Goal: Task Accomplishment & Management: Manage account settings

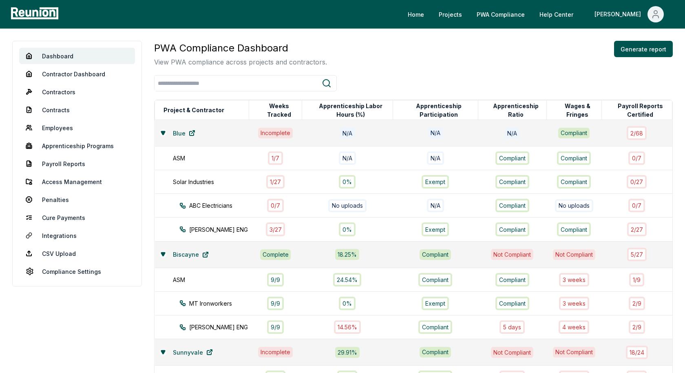
click at [320, 21] on div "Home Projects PWA Compliance Help Center John" at bounding box center [369, 14] width 616 height 16
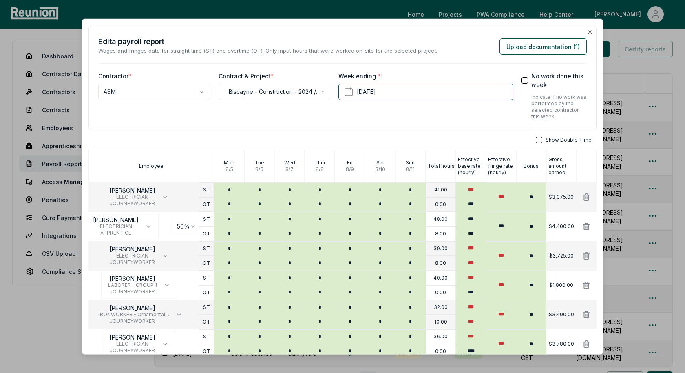
scroll to position [67, 0]
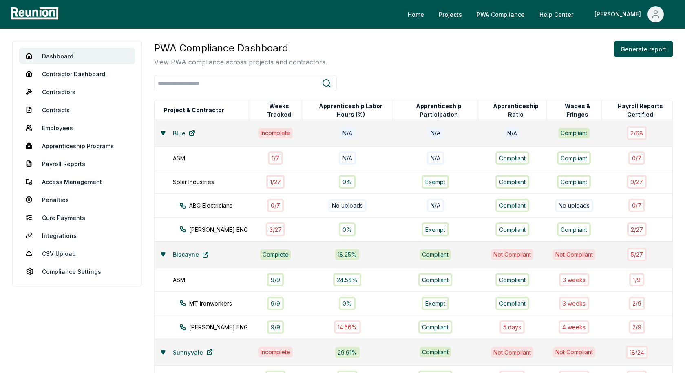
click at [450, 60] on div "PWA Compliance Dashboard View PWA compliance across projects and contractors. G…" at bounding box center [413, 54] width 519 height 26
click at [545, 69] on div "PWA Compliance Dashboard View PWA compliance across projects and contractors. G…" at bounding box center [413, 227] width 519 height 372
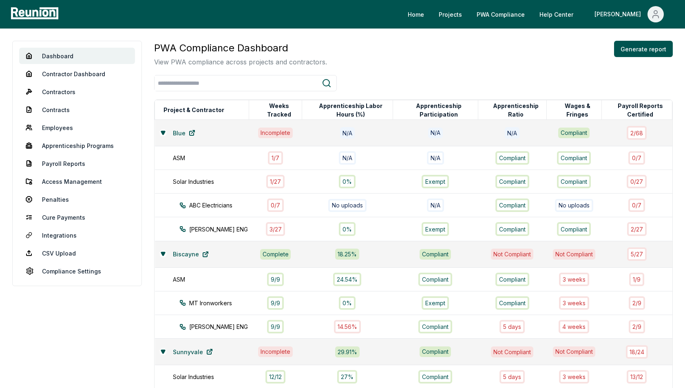
click at [478, 54] on div "PWA Compliance Dashboard View PWA compliance across projects and contractors. G…" at bounding box center [413, 54] width 519 height 26
click at [480, 60] on div "PWA Compliance Dashboard View PWA compliance across projects and contractors. G…" at bounding box center [413, 54] width 519 height 26
click at [434, 65] on div "PWA Compliance Dashboard View PWA compliance across projects and contractors. G…" at bounding box center [413, 54] width 519 height 26
click at [325, 80] on icon at bounding box center [326, 83] width 7 height 7
click at [309, 83] on input "search" at bounding box center [238, 83] width 167 height 15
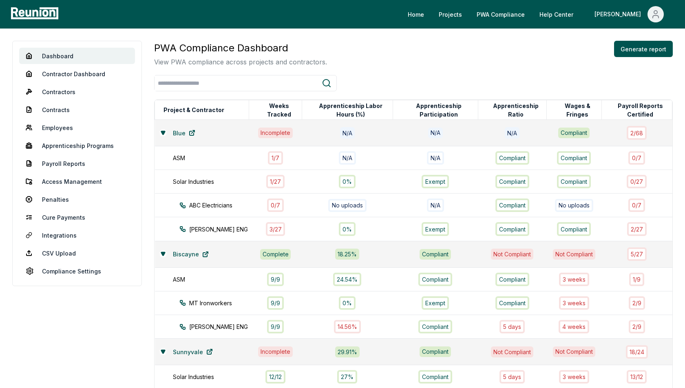
click at [350, 64] on div "PWA Compliance Dashboard View PWA compliance across projects and contractors. G…" at bounding box center [413, 54] width 519 height 26
click at [401, 64] on div "PWA Compliance Dashboard View PWA compliance across projects and contractors. G…" at bounding box center [413, 54] width 519 height 26
click at [297, 84] on input "search" at bounding box center [238, 83] width 167 height 15
click at [351, 58] on div "PWA Compliance Dashboard View PWA compliance across projects and contractors. G…" at bounding box center [413, 54] width 519 height 26
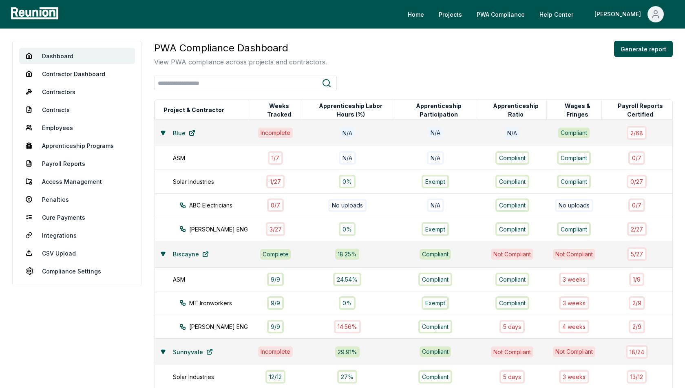
click at [445, 74] on div "PWA Compliance Dashboard View PWA compliance across projects and contractors. G…" at bounding box center [413, 227] width 519 height 372
click at [425, 48] on div "PWA Compliance Dashboard View PWA compliance across projects and contractors. G…" at bounding box center [413, 54] width 519 height 26
click at [55, 198] on link "Penalties" at bounding box center [77, 199] width 116 height 16
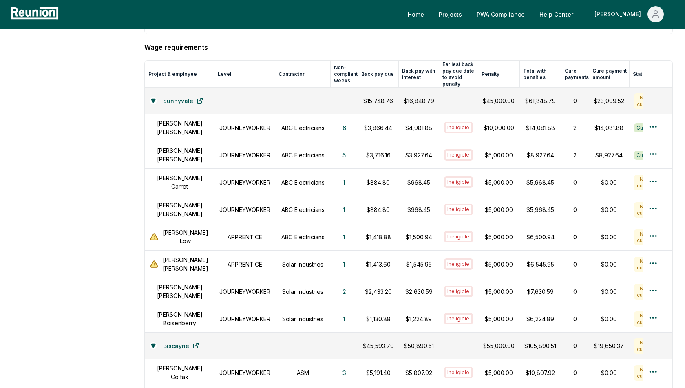
scroll to position [266, 0]
click at [85, 146] on aside "Dashboard Contractor Dashboard Contractors Contracts Employees Apprenticeship P…" at bounding box center [72, 335] width 120 height 1120
click at [272, 47] on div "Wage requirements Project & employee Level Contractor Non-compliant weeks Back …" at bounding box center [408, 351] width 529 height 617
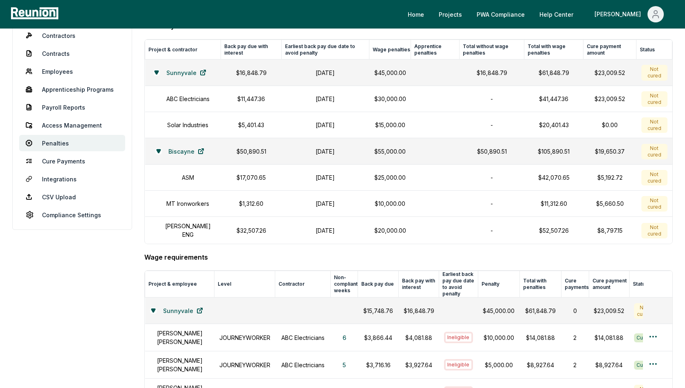
scroll to position [0, 0]
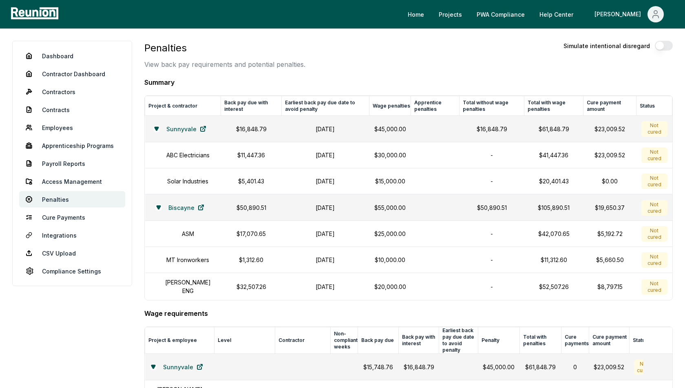
click at [325, 65] on div "Penalties View back pay requirements and potential penalties. Simulate intentio…" at bounding box center [408, 55] width 529 height 29
click at [436, 58] on div "Penalties View back pay requirements and potential penalties. Simulate intentio…" at bounding box center [408, 55] width 529 height 29
click at [63, 149] on link "Apprenticeship Programs" at bounding box center [72, 145] width 106 height 16
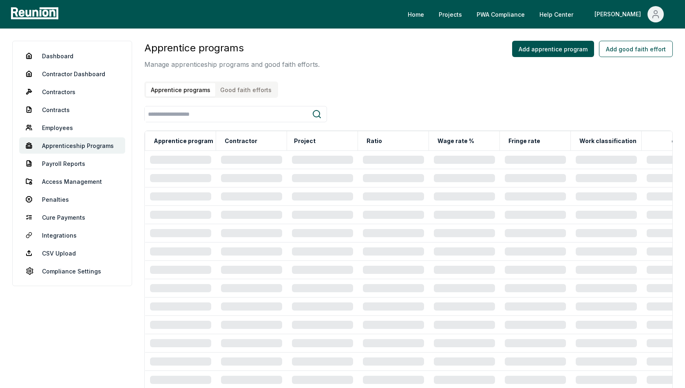
click at [239, 90] on button "Good faith efforts" at bounding box center [245, 89] width 61 height 13
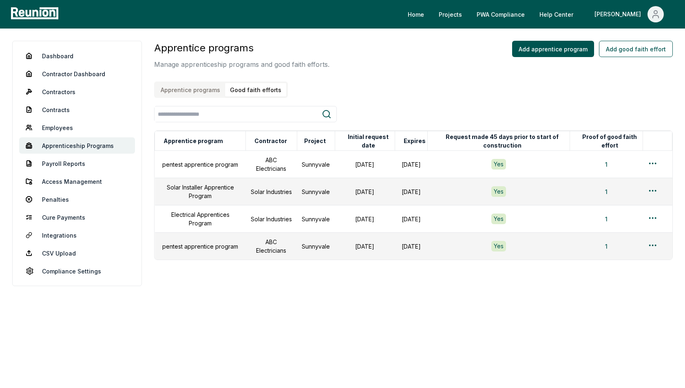
click at [374, 84] on div "Apprentice programs Manage apprenticeship programs and good faith efforts. Appr…" at bounding box center [413, 69] width 519 height 57
click at [653, 217] on html "Please visit us on your desktop We're working on making our marketplace mobile-…" at bounding box center [342, 194] width 685 height 388
click at [627, 254] on div "Edit" at bounding box center [639, 249] width 77 height 13
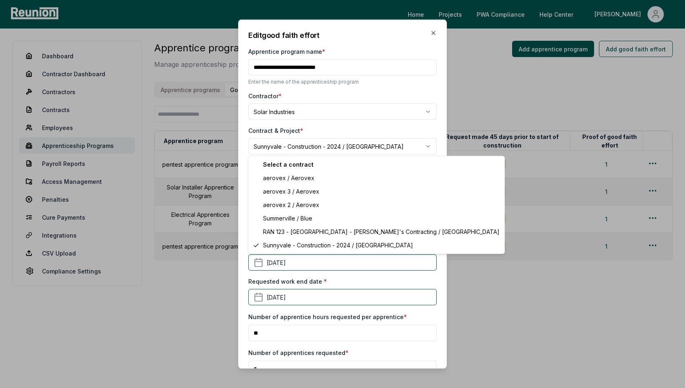
click at [295, 145] on body "Please visit us on your desktop We're working on making our marketplace mobile-…" at bounding box center [342, 194] width 685 height 388
click at [375, 126] on body "Please visit us on your desktop We're working on making our marketplace mobile-…" at bounding box center [342, 194] width 685 height 388
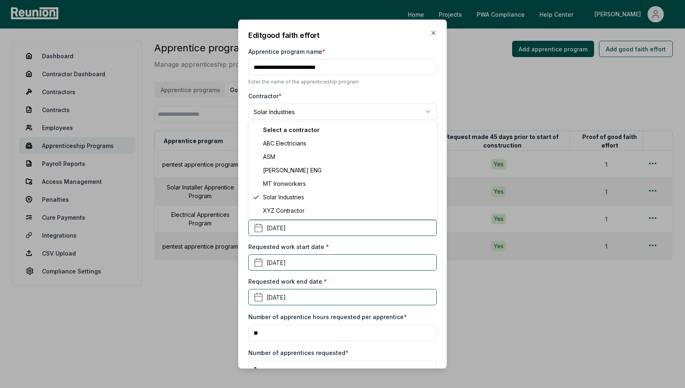
click at [325, 114] on body "Please visit us on your desktop We're working on making our marketplace mobile-…" at bounding box center [342, 194] width 685 height 388
select select "**********"
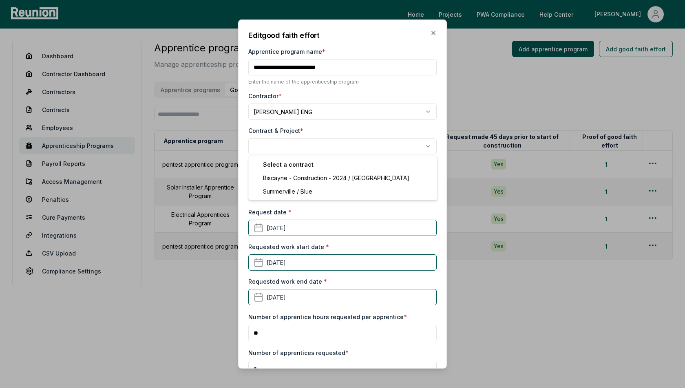
click at [306, 148] on body "Please visit us on your desktop We're working on making our marketplace mobile-…" at bounding box center [342, 194] width 685 height 388
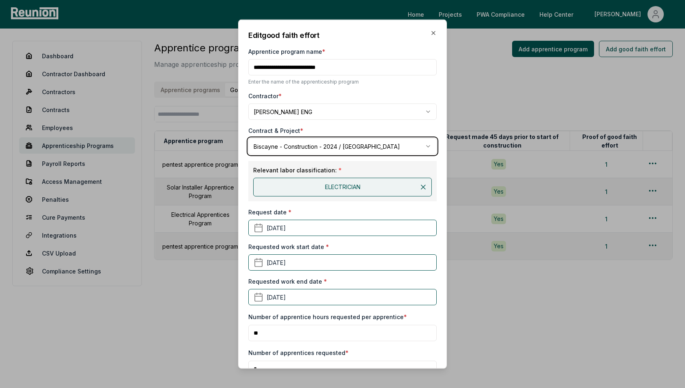
scroll to position [151, 0]
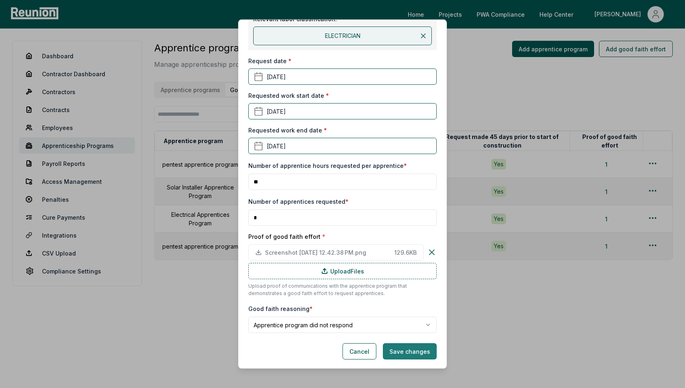
click at [407, 355] on button "Save changes" at bounding box center [410, 351] width 54 height 16
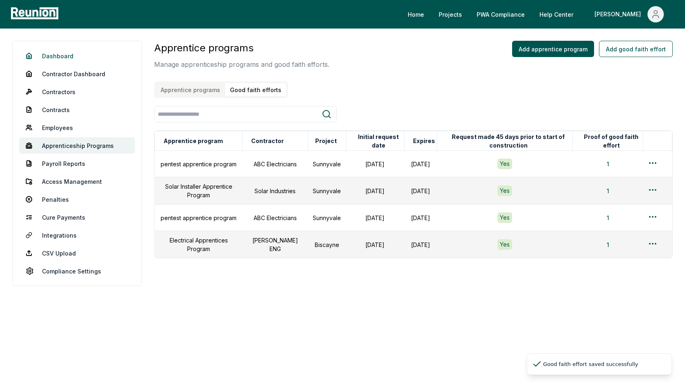
click at [53, 60] on link "Dashboard" at bounding box center [77, 56] width 116 height 16
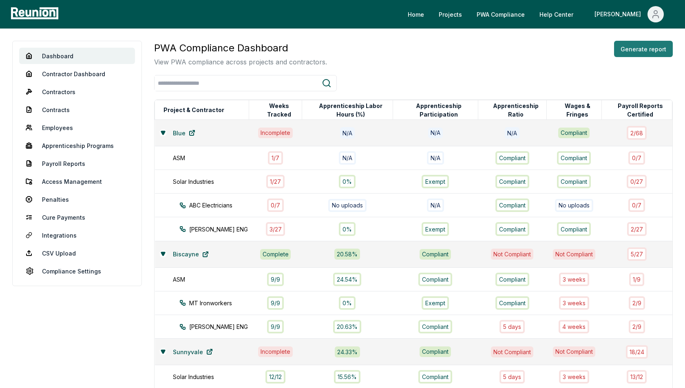
click at [644, 55] on button "Generate report" at bounding box center [643, 49] width 59 height 16
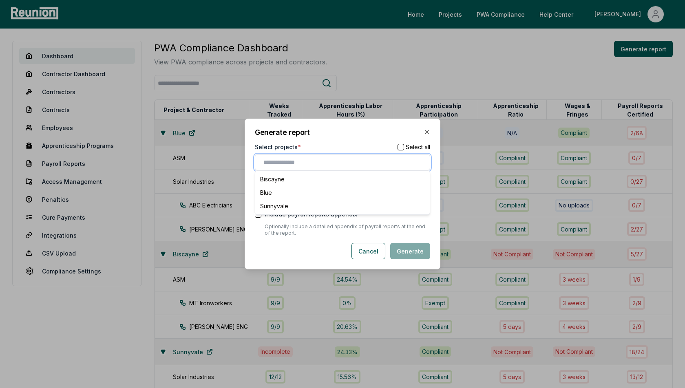
click at [312, 160] on input "text" at bounding box center [344, 162] width 162 height 9
click at [297, 183] on div "Biscayne" at bounding box center [342, 179] width 171 height 13
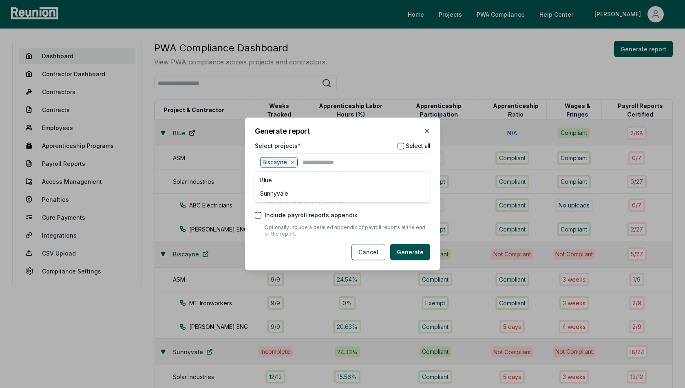
click at [347, 142] on div "Generate report Select projects * Select all Biscayne Blue Sunnyvale Include st…" at bounding box center [343, 193] width 196 height 153
click at [422, 260] on div "Generate report Select projects * Select all Biscayne Include statutory require…" at bounding box center [343, 193] width 196 height 153
click at [423, 246] on button "Generate" at bounding box center [410, 252] width 40 height 16
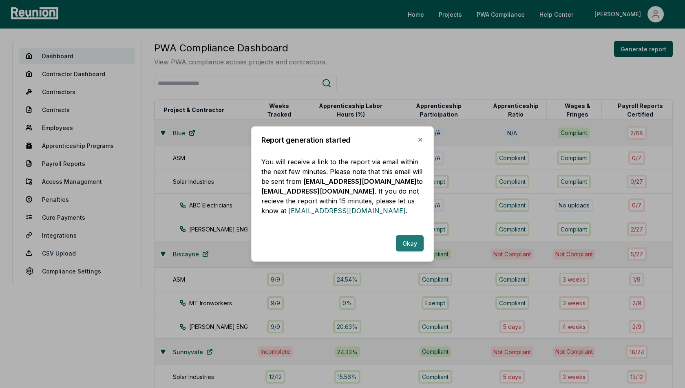
click at [407, 240] on button "Okay" at bounding box center [410, 243] width 28 height 16
click at [418, 51] on div "PWA Compliance Dashboard View PWA compliance across projects and contractors. G…" at bounding box center [413, 54] width 519 height 26
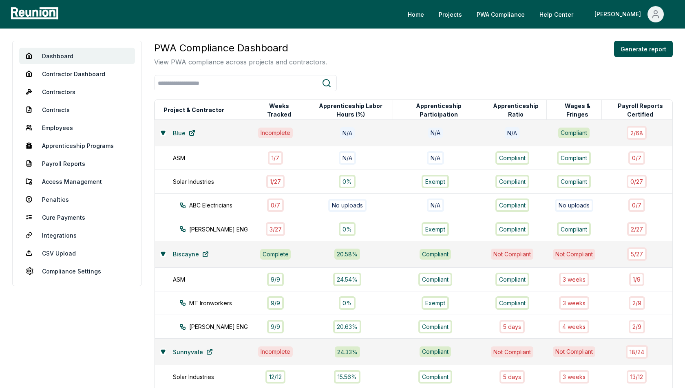
click at [420, 51] on div "PWA Compliance Dashboard View PWA compliance across projects and contractors. G…" at bounding box center [413, 54] width 519 height 26
click at [65, 198] on link "Penalties" at bounding box center [77, 199] width 116 height 16
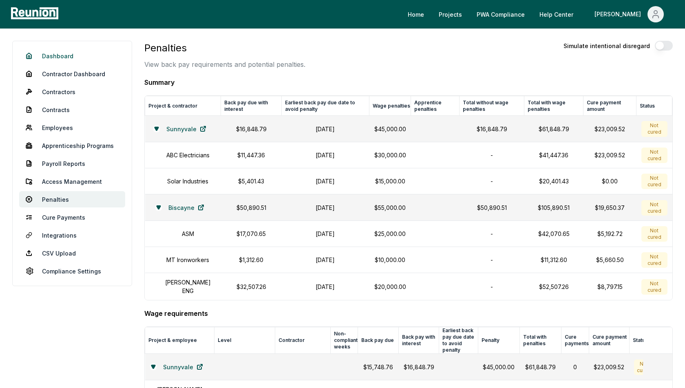
click at [61, 55] on link "Dashboard" at bounding box center [72, 56] width 106 height 16
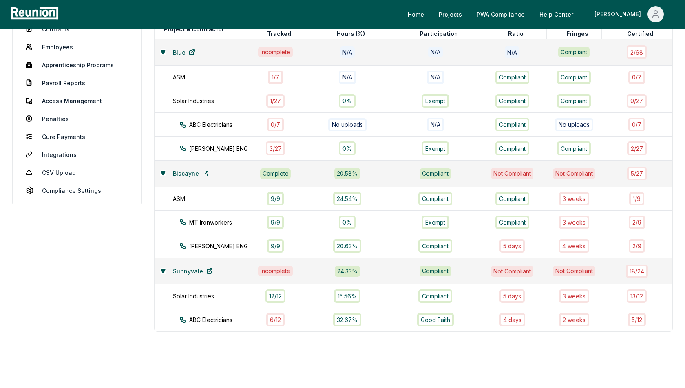
scroll to position [98, 0]
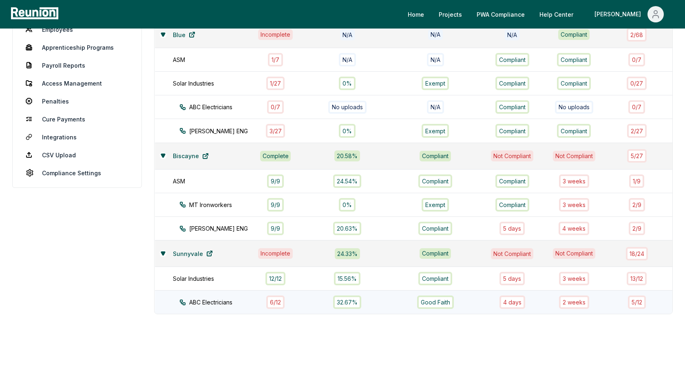
click at [302, 305] on td "32.67%" at bounding box center [347, 303] width 91 height 24
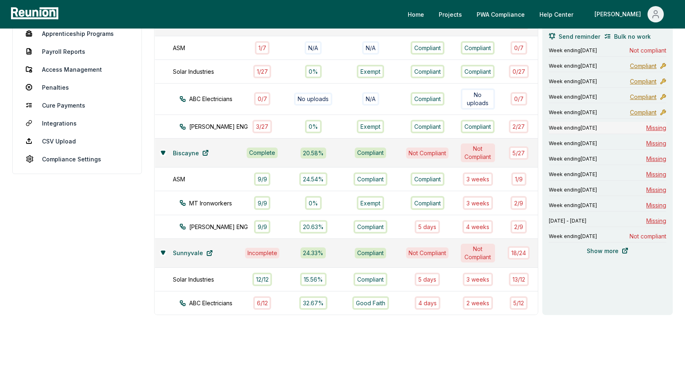
scroll to position [107, 0]
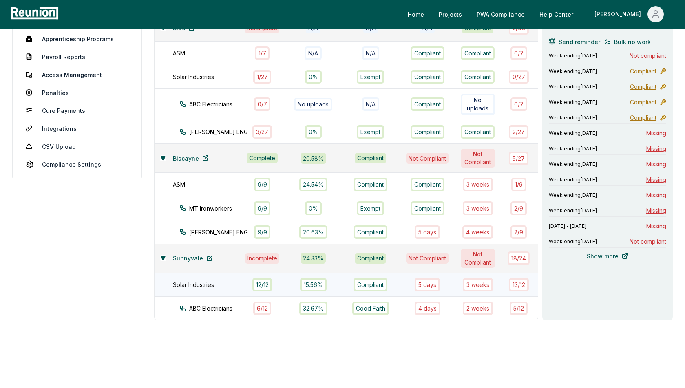
click at [208, 284] on div "Solar Industries" at bounding box center [210, 285] width 75 height 9
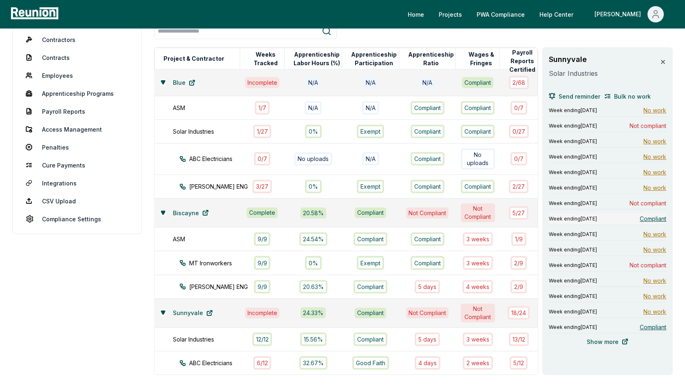
scroll to position [36, 0]
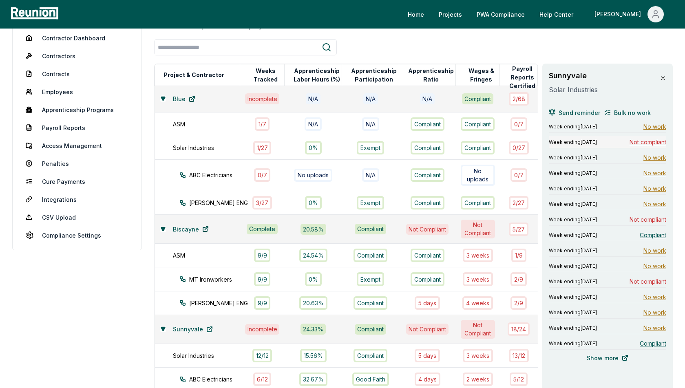
click at [645, 141] on span "Not compliant" at bounding box center [648, 142] width 37 height 9
click at [642, 217] on span "Not compliant" at bounding box center [648, 219] width 37 height 9
click at [641, 279] on span "Not compliant" at bounding box center [648, 281] width 37 height 9
click at [651, 232] on span "Compliant" at bounding box center [653, 235] width 27 height 9
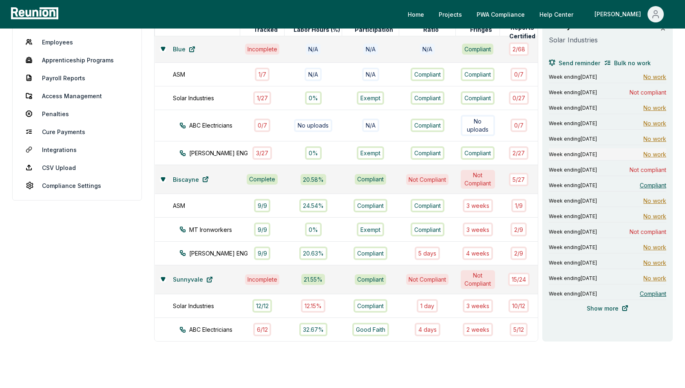
scroll to position [83, 0]
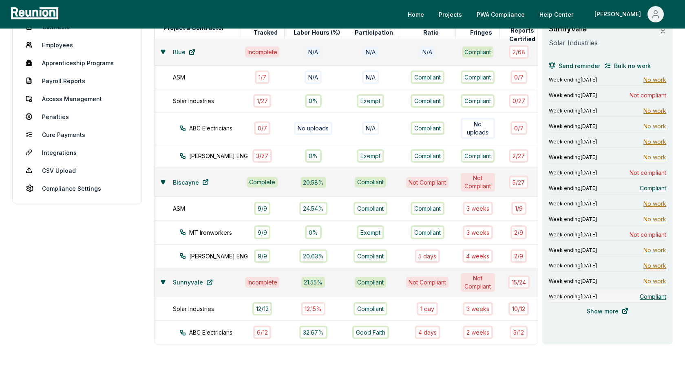
click at [646, 296] on span "Compliant" at bounding box center [653, 296] width 27 height 9
click at [651, 233] on span "Not compliant" at bounding box center [648, 234] width 37 height 9
click at [652, 170] on span "Not compliant" at bounding box center [648, 172] width 37 height 9
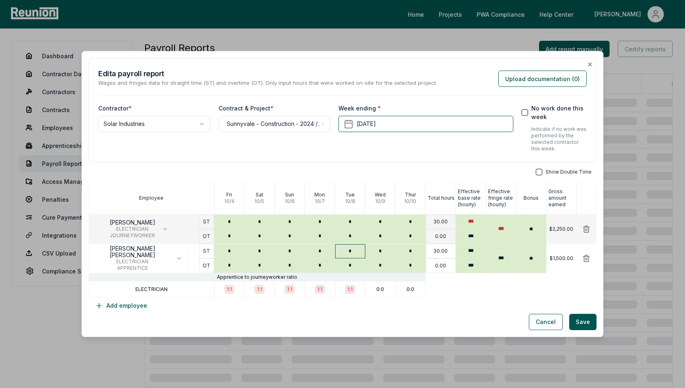
click at [352, 254] on input "*" at bounding box center [350, 251] width 30 height 14
type input "*"
click at [329, 253] on input "*" at bounding box center [320, 251] width 30 height 14
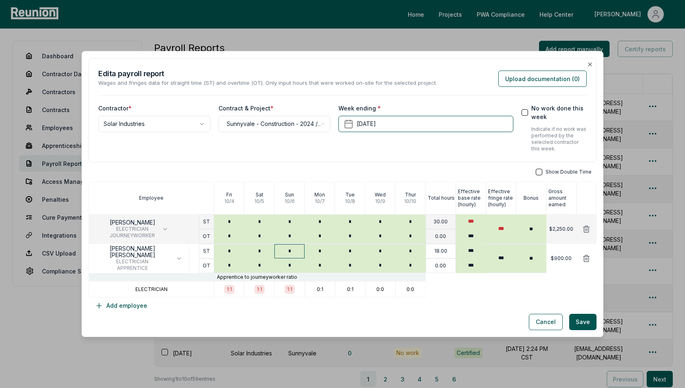
type input "*"
click at [293, 253] on input "*" at bounding box center [289, 251] width 30 height 14
type input "*"
click at [264, 255] on input "*" at bounding box center [259, 251] width 30 height 14
type input "*"
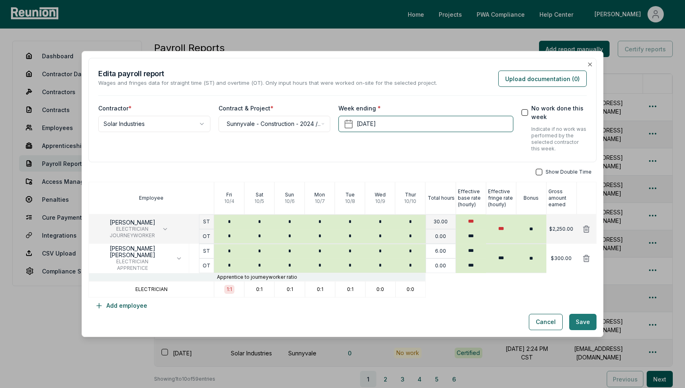
click at [585, 324] on button "Save" at bounding box center [582, 322] width 27 height 16
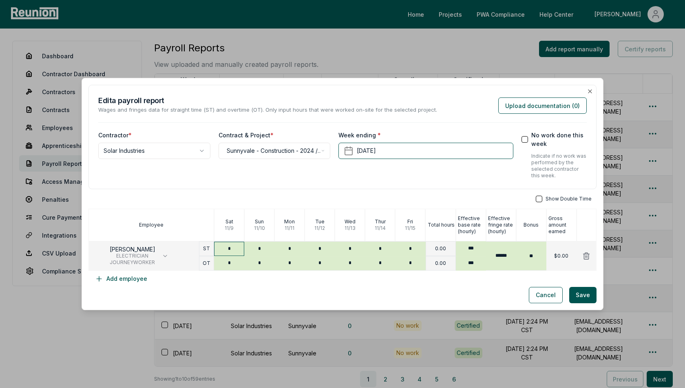
click at [230, 251] on input "*" at bounding box center [229, 249] width 30 height 14
paste input "*"
type input "**"
click at [272, 249] on input "*" at bounding box center [259, 249] width 30 height 14
paste input "*"
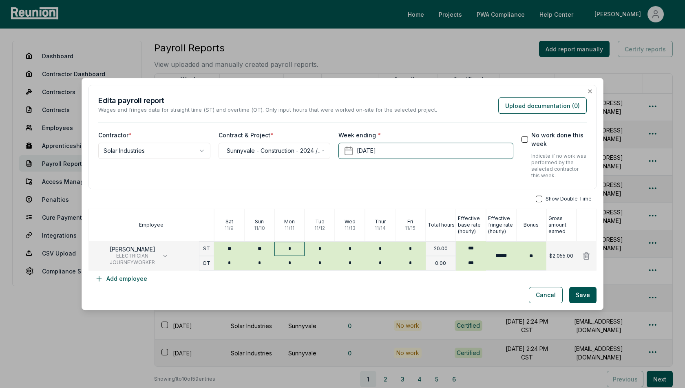
type input "**"
click at [293, 249] on input "*" at bounding box center [289, 249] width 30 height 14
paste input "*"
type input "**"
click at [329, 249] on input "*" at bounding box center [320, 249] width 30 height 14
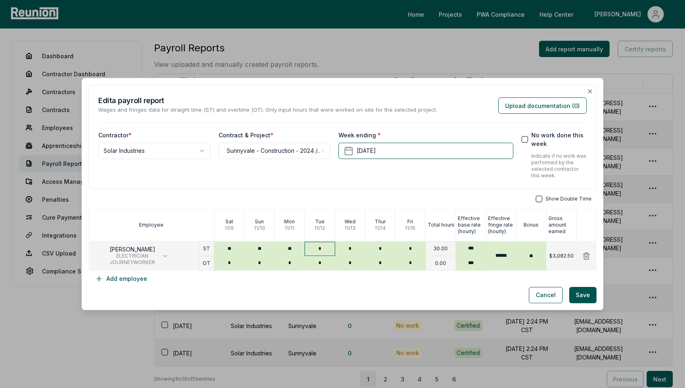
paste input "*"
type input "**"
click at [353, 249] on input "*" at bounding box center [350, 249] width 30 height 14
paste input "*"
type input "**"
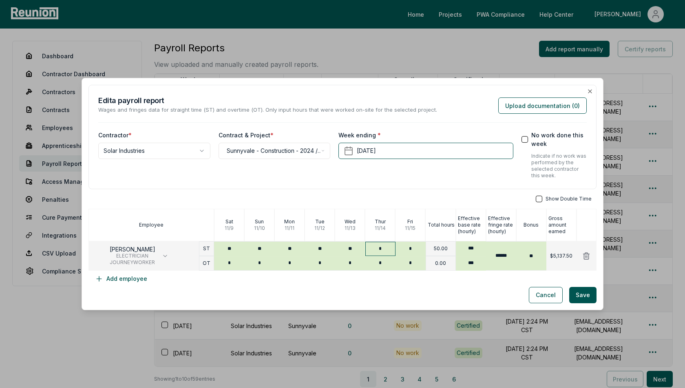
click at [390, 248] on input "*" at bounding box center [380, 249] width 30 height 14
paste input "*"
type input "**"
click at [412, 248] on input "*" at bounding box center [411, 249] width 30 height 14
paste input "*"
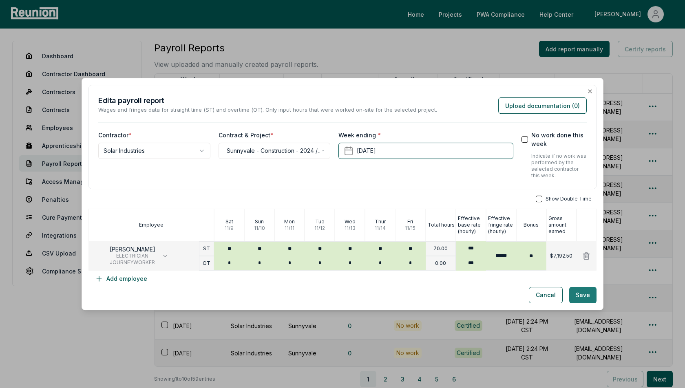
type input "**"
click at [591, 297] on button "Save" at bounding box center [582, 295] width 27 height 16
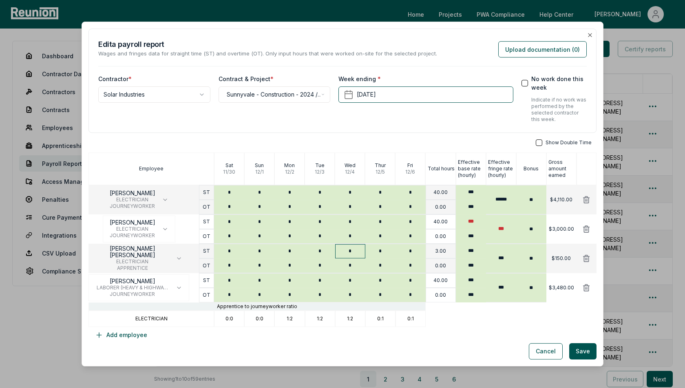
click at [355, 254] on input "*" at bounding box center [350, 251] width 30 height 14
type input "*"
click at [322, 249] on input "*" at bounding box center [320, 251] width 30 height 14
type input "*"
click at [267, 195] on input "*" at bounding box center [259, 193] width 30 height 14
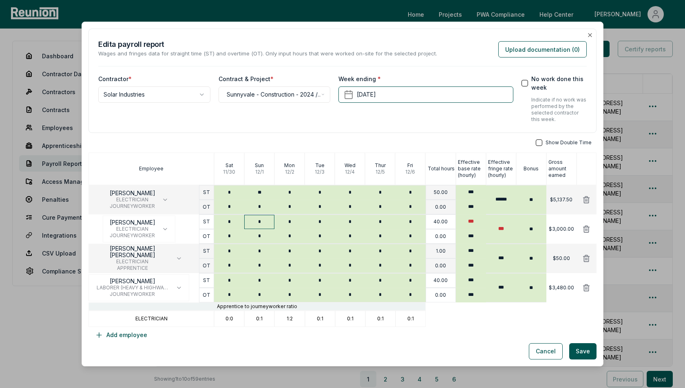
type input "**"
click at [264, 220] on input "*" at bounding box center [259, 222] width 30 height 14
type input "**"
click at [234, 224] on input "*" at bounding box center [229, 222] width 30 height 14
type input "**"
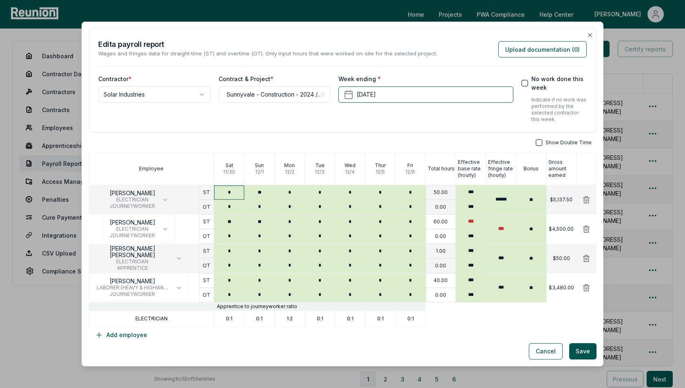
click at [229, 194] on input "*" at bounding box center [229, 193] width 30 height 14
paste input "*"
type input "**"
click at [235, 279] on input "*" at bounding box center [229, 281] width 30 height 14
paste input "*"
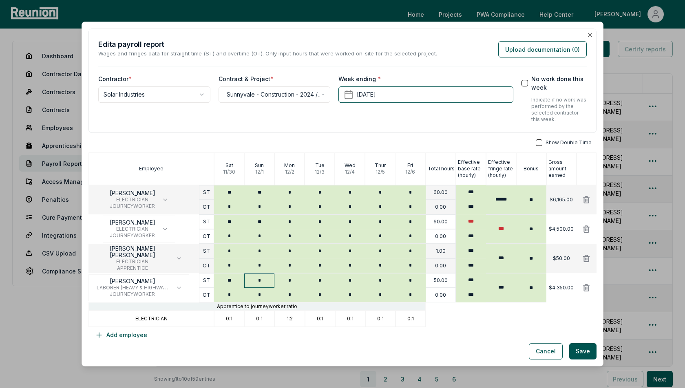
type input "**"
click at [265, 279] on input "*" at bounding box center [259, 281] width 30 height 14
paste input "*"
type input "**"
click at [295, 281] on input "*" at bounding box center [289, 281] width 30 height 14
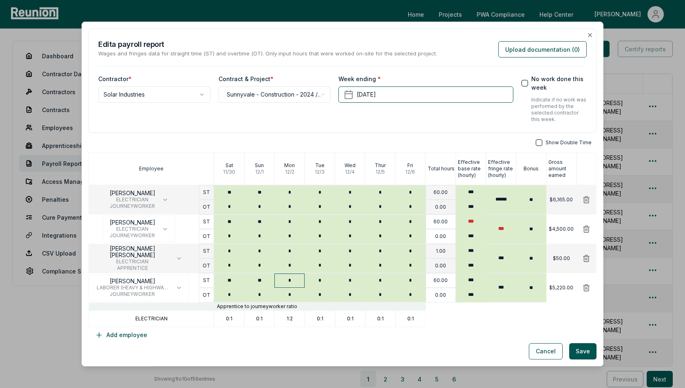
paste input "**"
type input "**"
click at [585, 349] on button "Save" at bounding box center [582, 351] width 27 height 16
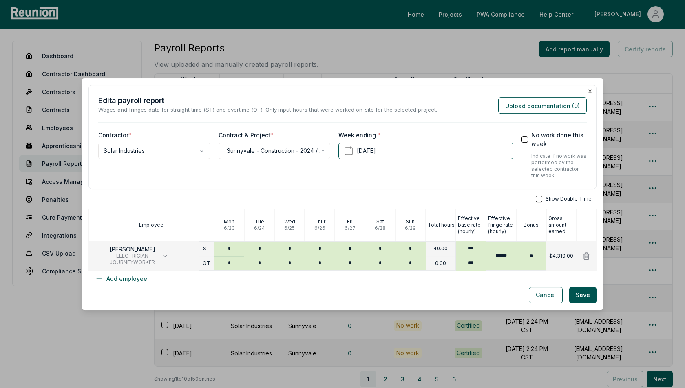
click at [232, 261] on input "*" at bounding box center [229, 263] width 30 height 14
paste input "*"
type input "**"
click at [259, 264] on input "*" at bounding box center [259, 263] width 30 height 14
paste input "*"
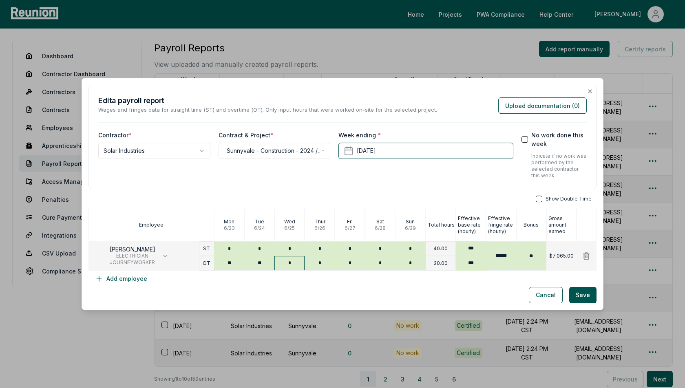
type input "**"
click at [293, 265] on input "*" at bounding box center [289, 263] width 30 height 14
paste input "*"
type input "**"
click at [324, 265] on input "*" at bounding box center [320, 263] width 30 height 14
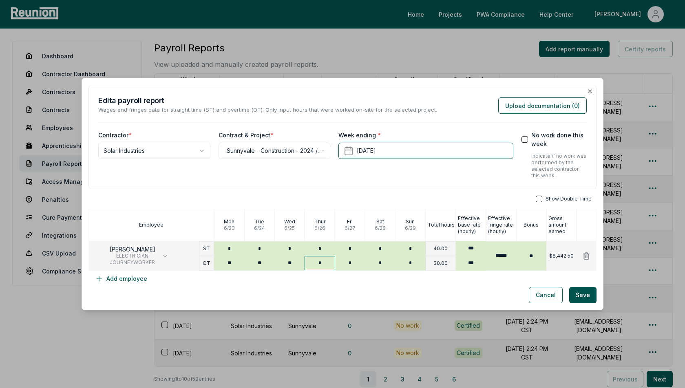
paste input "*"
type input "**"
click at [347, 264] on input "*" at bounding box center [350, 263] width 30 height 14
paste input "**"
type input "***"
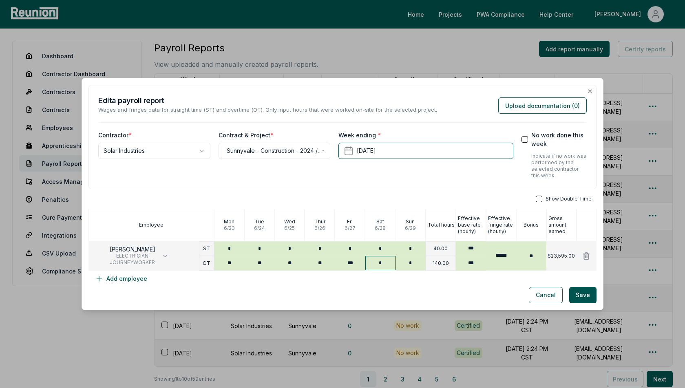
click at [391, 263] on input "*" at bounding box center [380, 263] width 30 height 14
paste input "*"
type input "**"
click at [415, 266] on input "*" at bounding box center [411, 263] width 30 height 14
paste input "*"
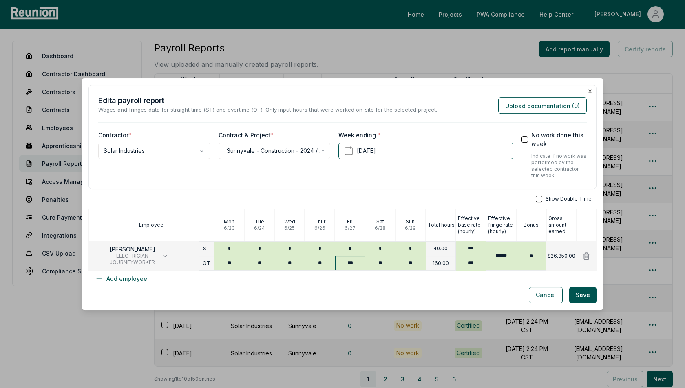
type input "**"
click at [361, 265] on input "***" at bounding box center [350, 263] width 30 height 14
type input "**"
click at [584, 292] on button "Save" at bounding box center [582, 295] width 27 height 16
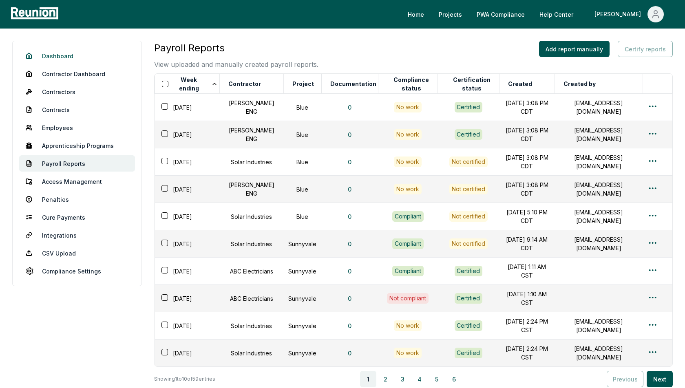
click at [60, 58] on link "Dashboard" at bounding box center [77, 56] width 116 height 16
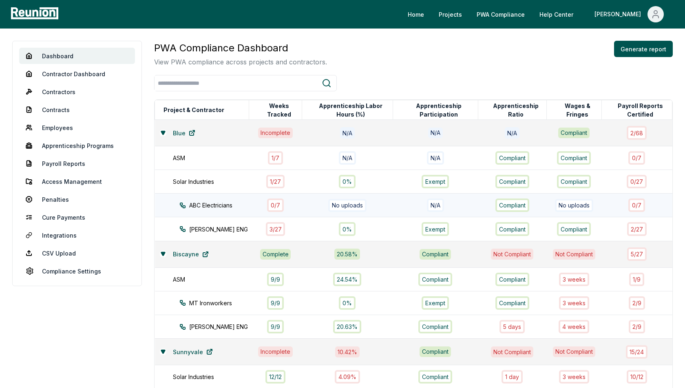
scroll to position [98, 0]
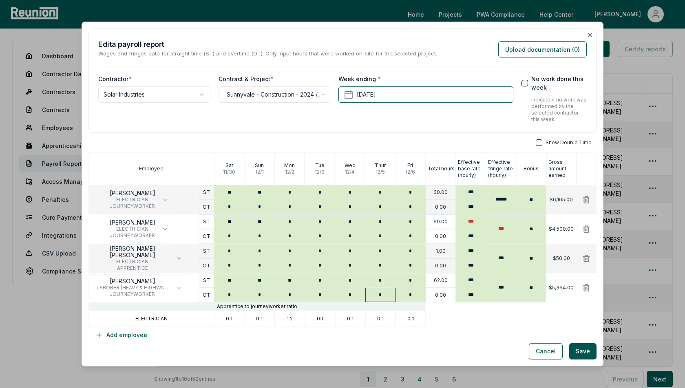
click at [379, 299] on input "*" at bounding box center [380, 295] width 30 height 14
type input "*****"
click at [588, 351] on button "Save" at bounding box center [582, 351] width 27 height 16
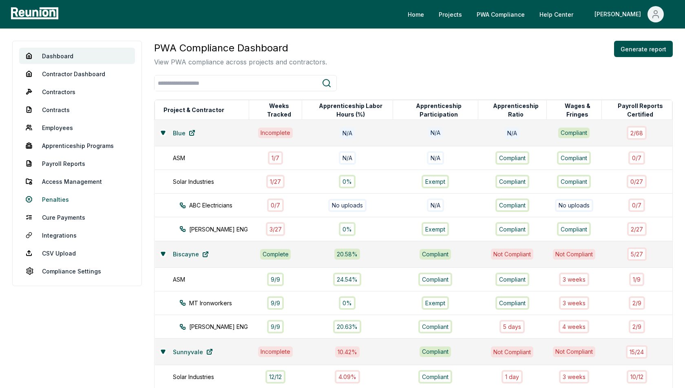
click at [52, 199] on link "Penalties" at bounding box center [77, 199] width 116 height 16
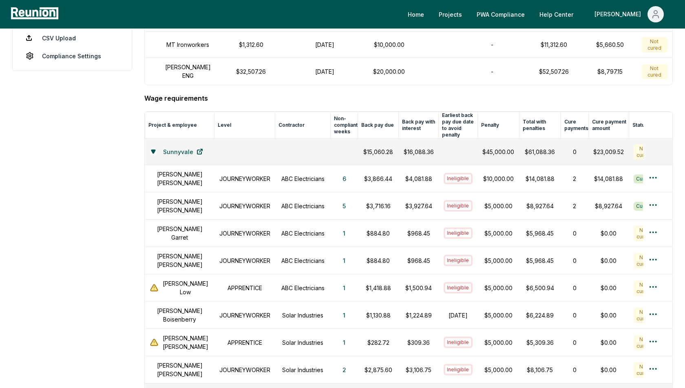
scroll to position [206, 0]
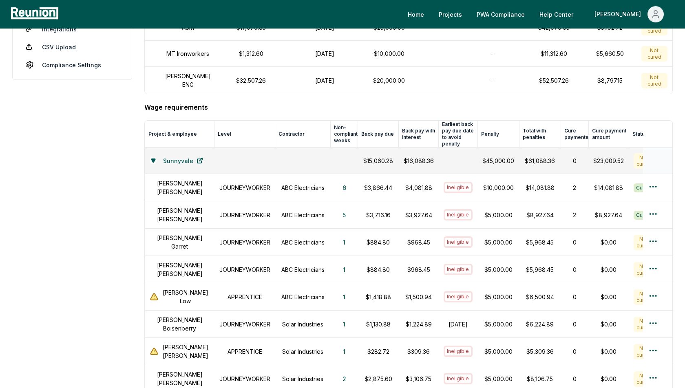
click at [153, 153] on div "Sunnyvale" at bounding box center [180, 161] width 60 height 16
click at [155, 159] on icon at bounding box center [153, 160] width 4 height 3
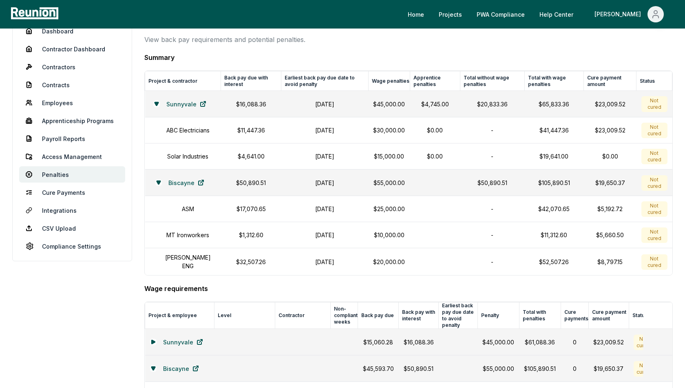
scroll to position [0, 0]
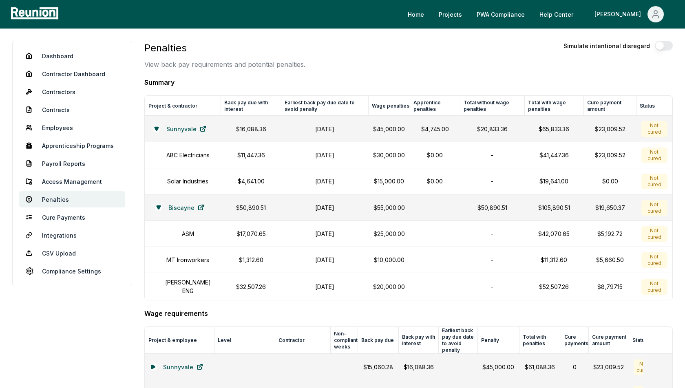
click at [402, 65] on div "Penalties View back pay requirements and potential penalties. Simulate intentio…" at bounding box center [408, 55] width 529 height 29
click at [457, 58] on div "Penalties View back pay requirements and potential penalties. Simulate intentio…" at bounding box center [408, 55] width 529 height 29
click at [447, 62] on div "Penalties View back pay requirements and potential penalties. Simulate intentio…" at bounding box center [408, 55] width 529 height 29
click at [434, 57] on div "Penalties View back pay requirements and potential penalties. Simulate intentio…" at bounding box center [408, 55] width 529 height 29
click at [69, 54] on link "Dashboard" at bounding box center [72, 56] width 106 height 16
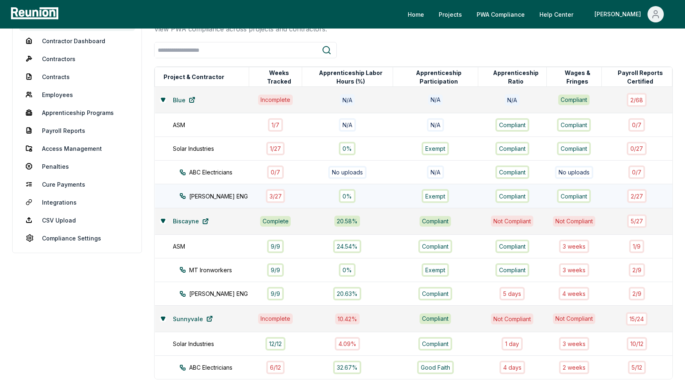
scroll to position [35, 0]
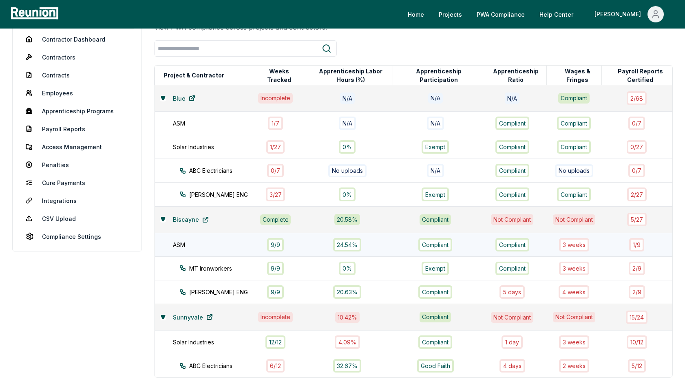
click at [393, 244] on td "Compliant" at bounding box center [435, 245] width 85 height 24
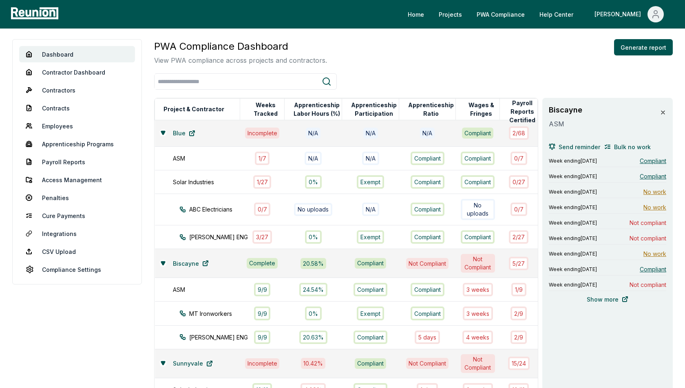
scroll to position [0, 0]
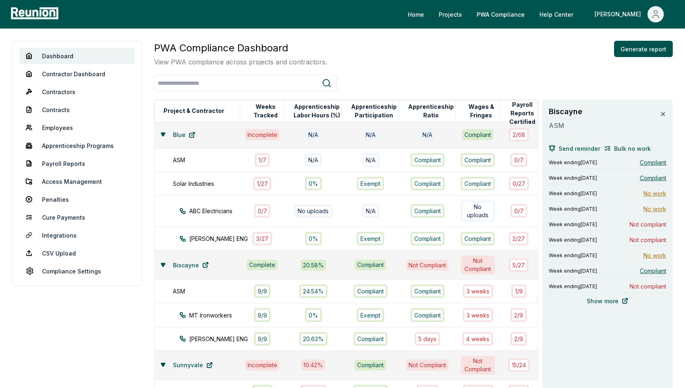
click at [662, 114] on icon at bounding box center [663, 114] width 7 height 7
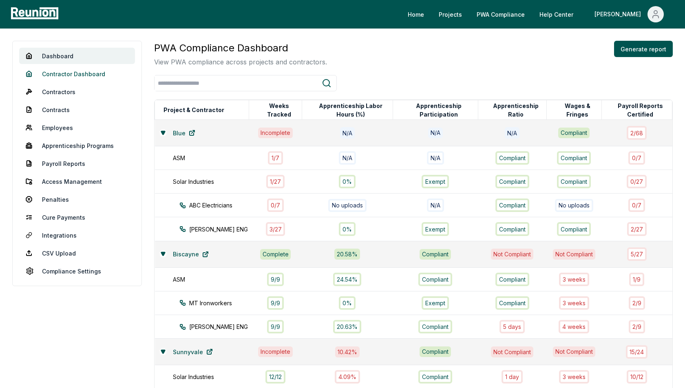
click at [82, 68] on link "Contractor Dashboard" at bounding box center [77, 74] width 116 height 16
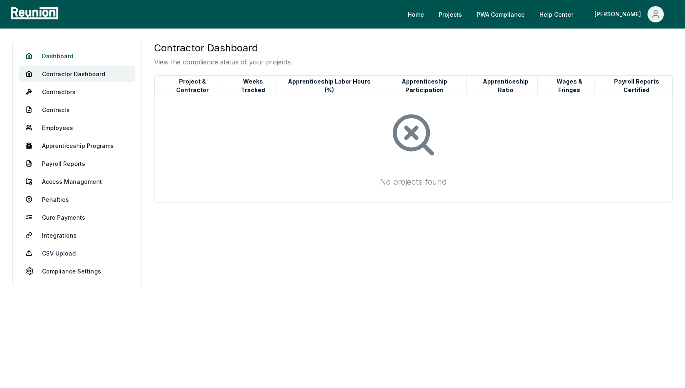
click at [52, 60] on link "Dashboard" at bounding box center [77, 56] width 116 height 16
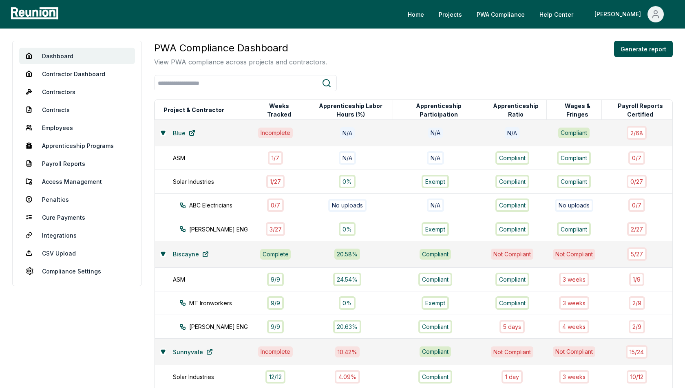
click at [392, 54] on div "PWA Compliance Dashboard View PWA compliance across projects and contractors. G…" at bounding box center [413, 54] width 519 height 26
click at [63, 132] on link "Employees" at bounding box center [77, 128] width 116 height 16
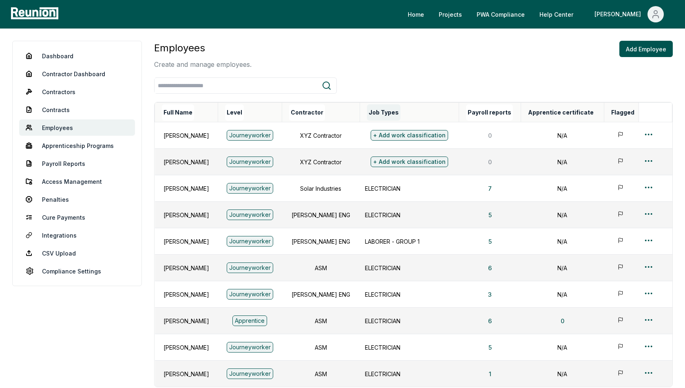
click at [387, 111] on button "Job Types" at bounding box center [383, 112] width 33 height 16
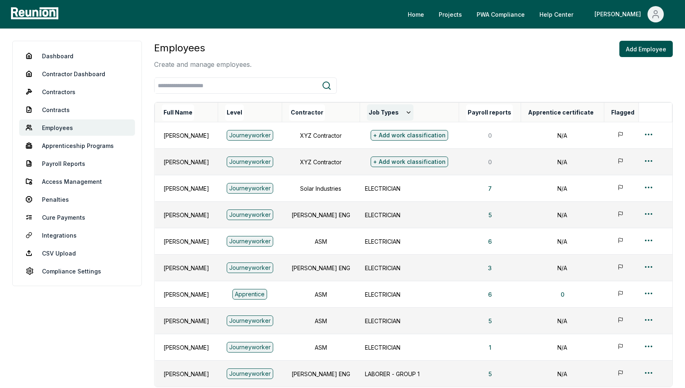
click at [389, 111] on button "Job Types" at bounding box center [390, 112] width 46 height 16
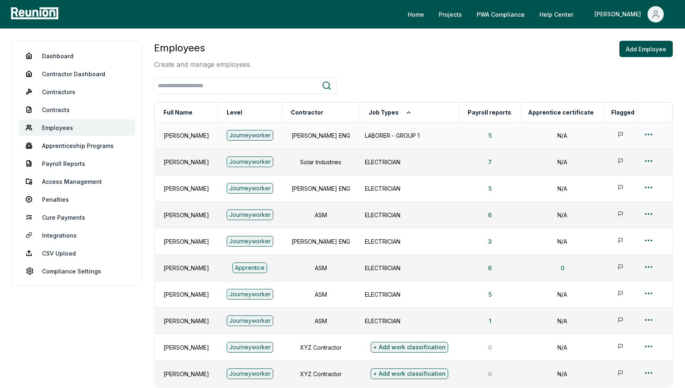
click at [649, 134] on html "Please visit us on your desktop We're working on making our marketplace mobile-…" at bounding box center [342, 244] width 685 height 489
click at [619, 166] on div "Edit" at bounding box center [639, 165] width 77 height 13
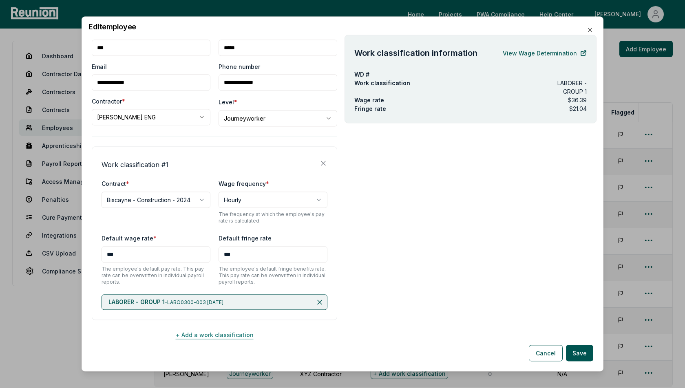
click at [208, 332] on button "+ Add a work classification" at bounding box center [215, 335] width 246 height 16
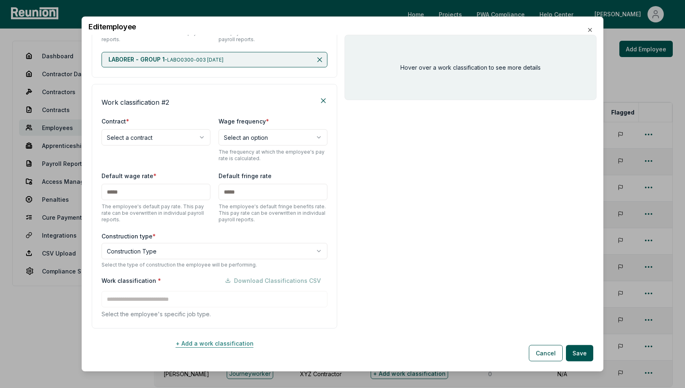
scroll to position [261, 0]
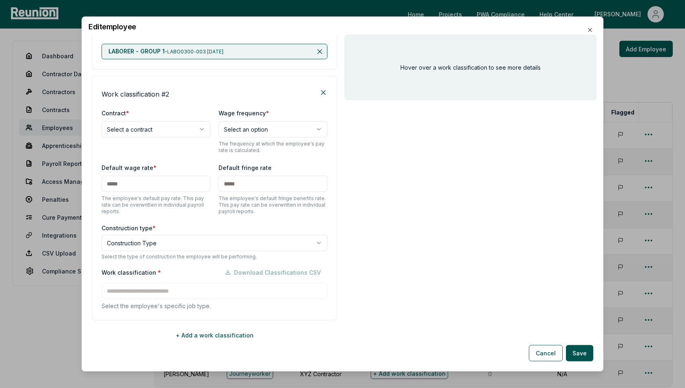
click at [141, 127] on body "Please visit us on your desktop We're working on making our marketplace mobile-…" at bounding box center [342, 244] width 685 height 489
select select "**********"
click at [242, 132] on body "Please visit us on your desktop We're working on making our marketplace mobile-…" at bounding box center [342, 244] width 685 height 489
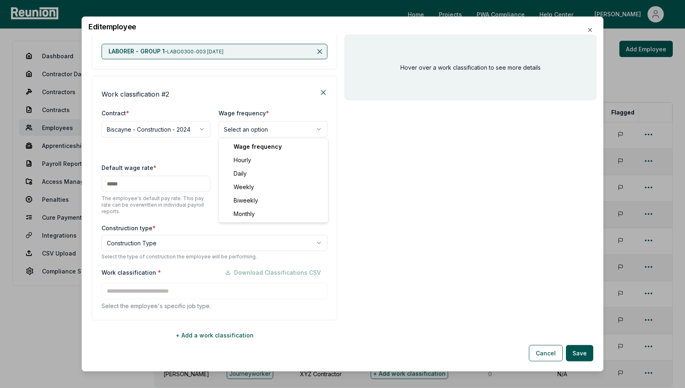
select select "******"
click at [160, 185] on input "text" at bounding box center [156, 184] width 109 height 16
type input "***"
click at [297, 187] on input "text" at bounding box center [273, 184] width 109 height 16
type input "***"
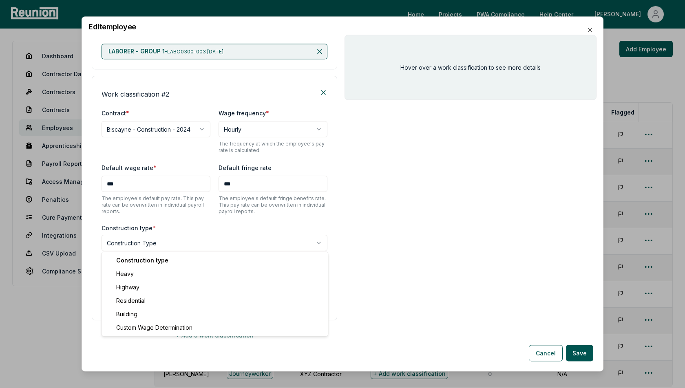
click at [185, 238] on body "Please visit us on your desktop We're working on making our marketplace mobile-…" at bounding box center [342, 244] width 685 height 489
select select "*****"
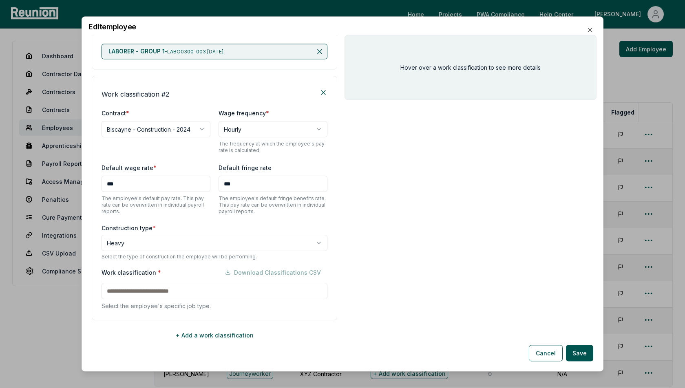
click at [150, 290] on input at bounding box center [215, 291] width 226 height 16
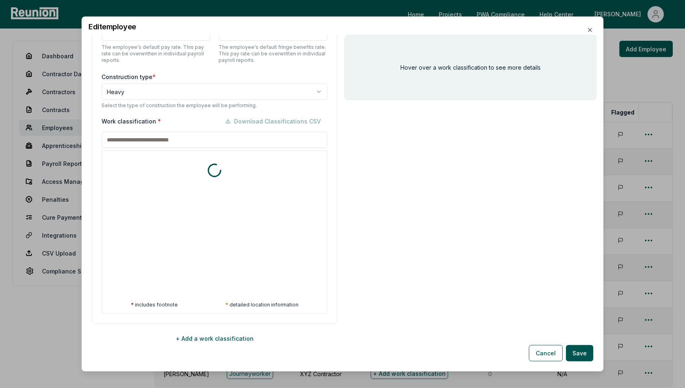
scroll to position [416, 0]
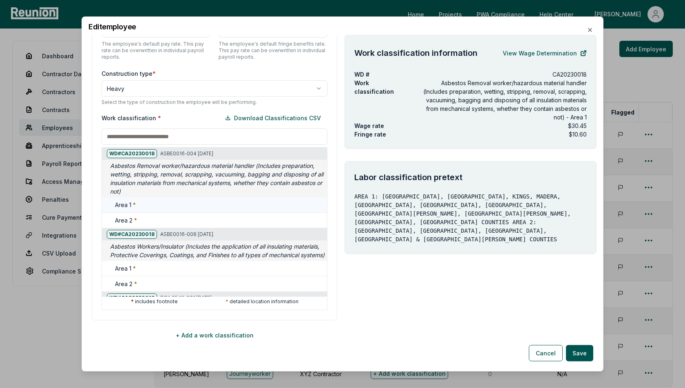
click at [146, 202] on div "Area 1 *" at bounding box center [219, 205] width 209 height 9
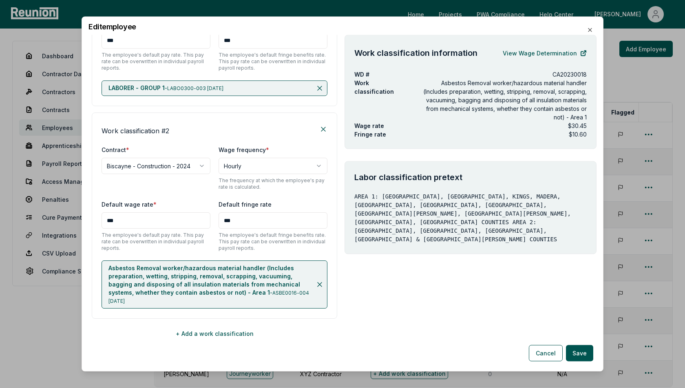
scroll to position [214, 0]
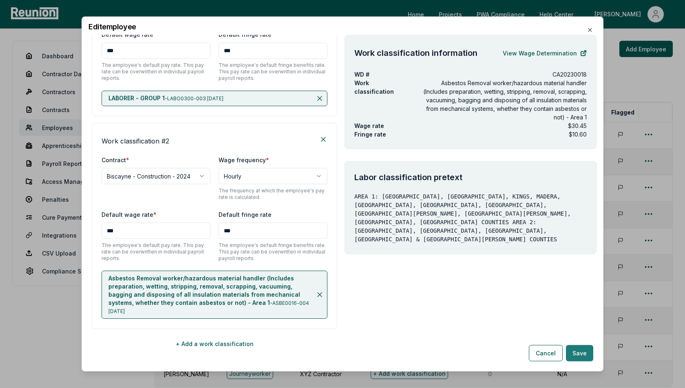
click at [578, 356] on button "Save" at bounding box center [579, 353] width 27 height 16
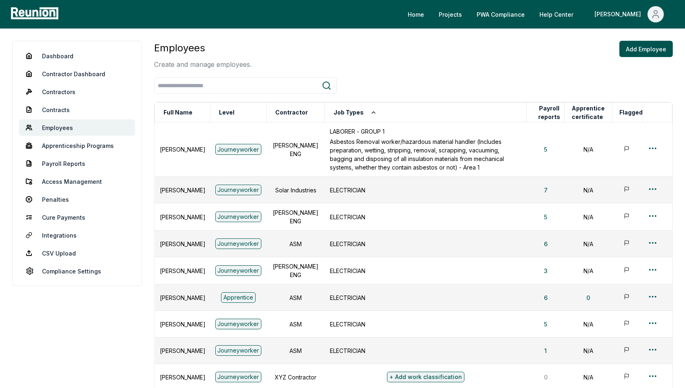
scroll to position [0, 0]
click at [549, 150] on button "5" at bounding box center [546, 150] width 16 height 16
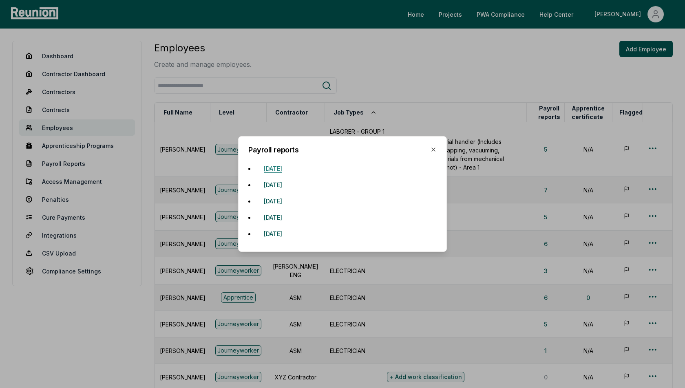
click at [289, 168] on button "[DATE]" at bounding box center [272, 168] width 31 height 16
click at [436, 151] on icon "button" at bounding box center [433, 149] width 7 height 7
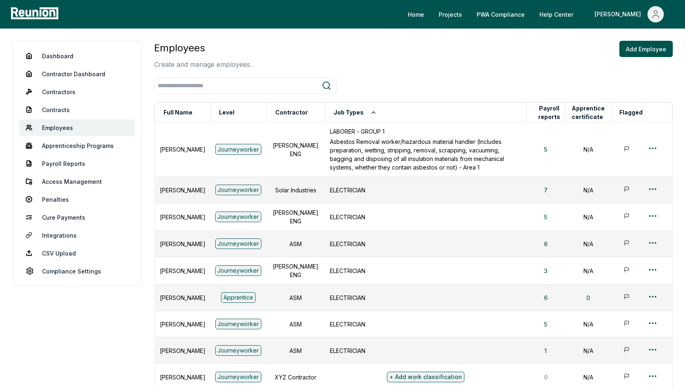
click at [446, 78] on div at bounding box center [413, 85] width 519 height 16
click at [658, 16] on icon "Main" at bounding box center [656, 16] width 6 height 2
click at [627, 71] on p "Log out" at bounding box center [634, 67] width 21 height 10
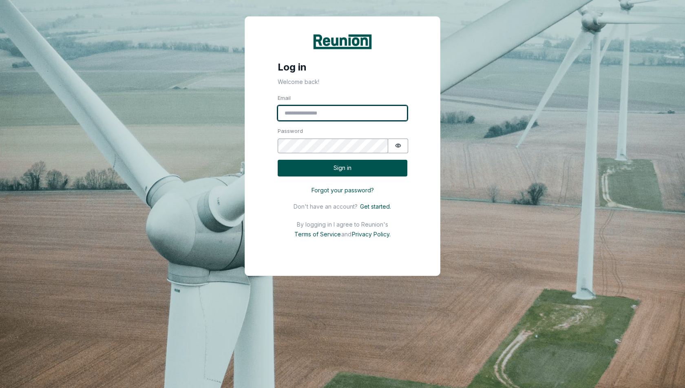
click at [336, 109] on input "Email" at bounding box center [343, 113] width 130 height 15
type input "**********"
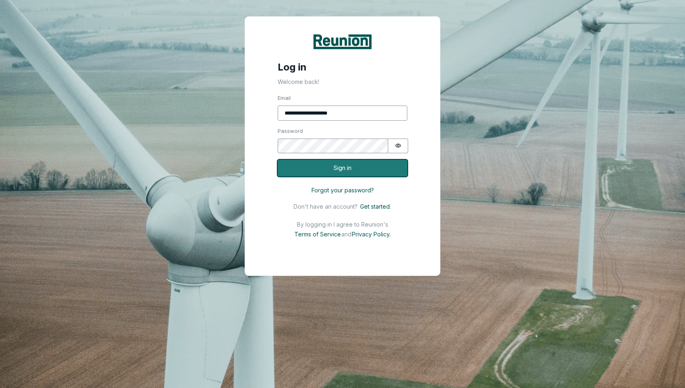
click at [352, 167] on button "Sign in" at bounding box center [343, 168] width 130 height 17
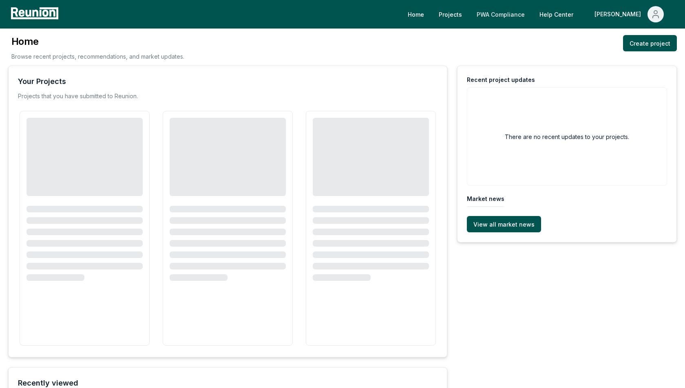
click at [531, 15] on link "PWA Compliance" at bounding box center [500, 14] width 61 height 16
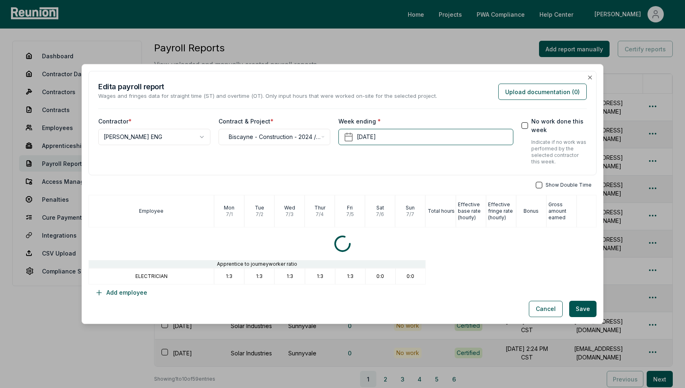
click at [529, 139] on div "Indicate if no work was performed by the selected contractor this week." at bounding box center [554, 152] width 65 height 26
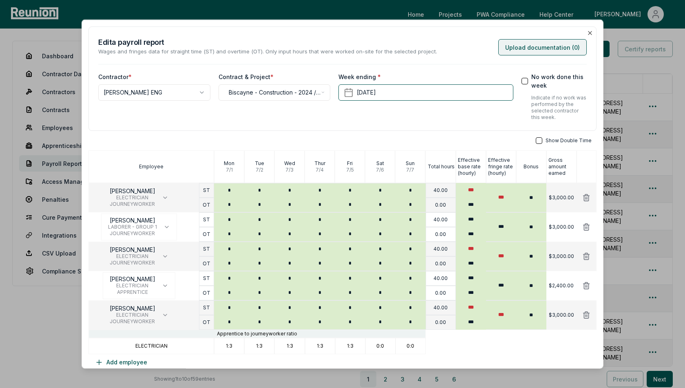
click at [538, 51] on button "Upload documentation ( 0 )" at bounding box center [542, 47] width 89 height 16
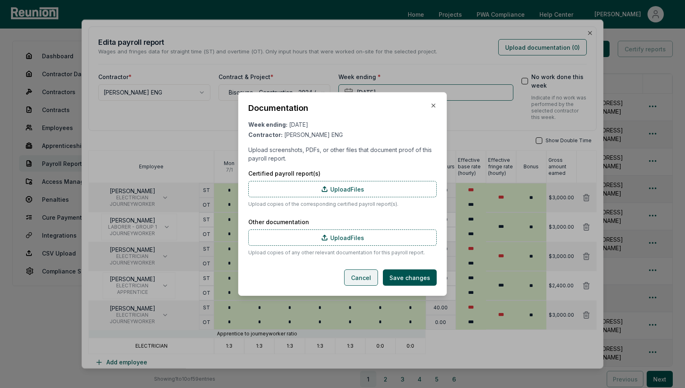
click at [364, 279] on button "Cancel" at bounding box center [361, 278] width 34 height 16
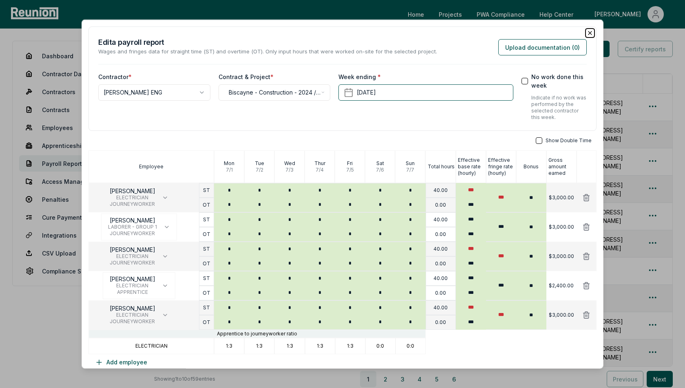
click at [591, 33] on icon "button" at bounding box center [590, 33] width 7 height 7
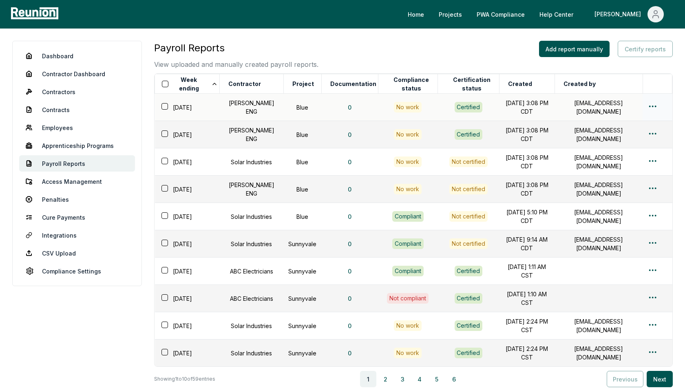
click at [653, 108] on html "Please visit us on your desktop We're working on making our marketplace mobile-…" at bounding box center [342, 234] width 685 height 469
click at [617, 140] on div "Edit" at bounding box center [639, 137] width 77 height 13
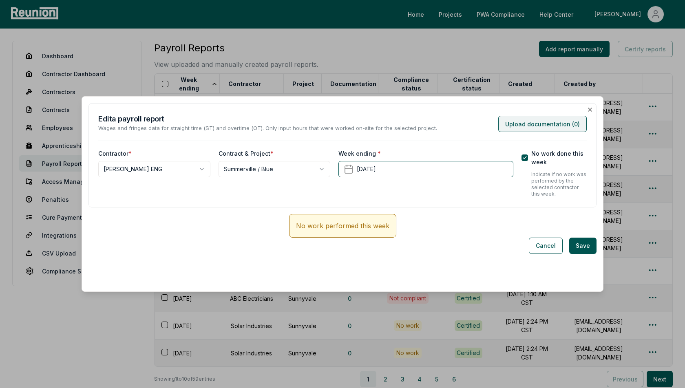
click at [548, 117] on button "Upload documentation ( 0 )" at bounding box center [542, 124] width 89 height 16
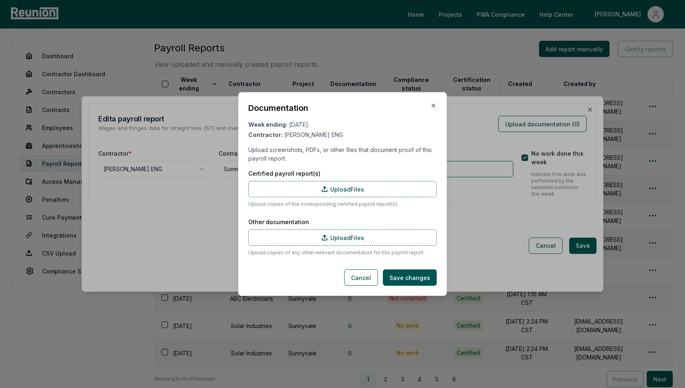
click at [338, 158] on p "Upload screenshots, PDFs, or other files that document proof of this payroll re…" at bounding box center [342, 154] width 188 height 17
click at [391, 209] on div "Certified payroll report(s) Upload Files Upload copies of the corresponding cer…" at bounding box center [342, 212] width 188 height 87
click at [360, 282] on button "Cancel" at bounding box center [361, 278] width 34 height 16
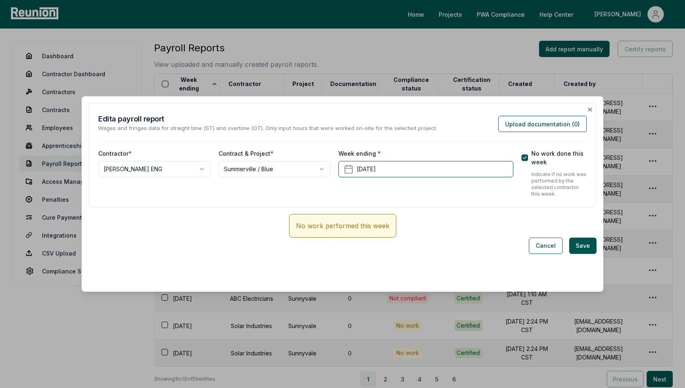
click at [434, 195] on div "Week ending * [DATE]" at bounding box center [426, 173] width 175 height 48
